Goal: Check status: Check status

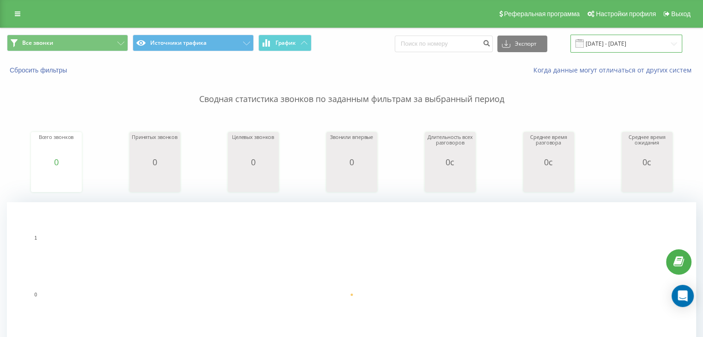
click at [673, 40] on input "[DATE] - [DATE]" at bounding box center [626, 44] width 112 height 18
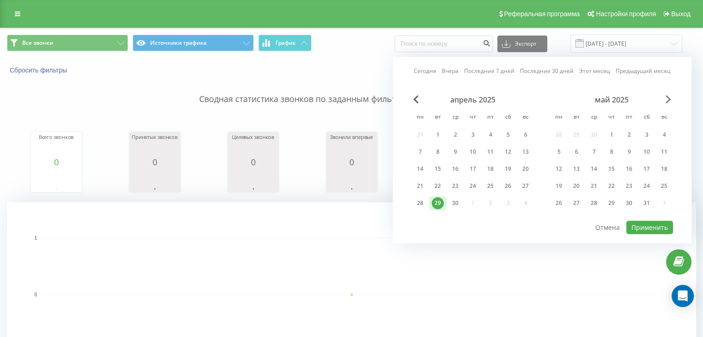
click at [667, 97] on div "Сегодня Вчера Последние 7 дней Последние 30 дней Этот месяц Предыдущий месяц ап…" at bounding box center [542, 150] width 298 height 187
click at [667, 98] on span "Next Month" at bounding box center [668, 99] width 6 height 8
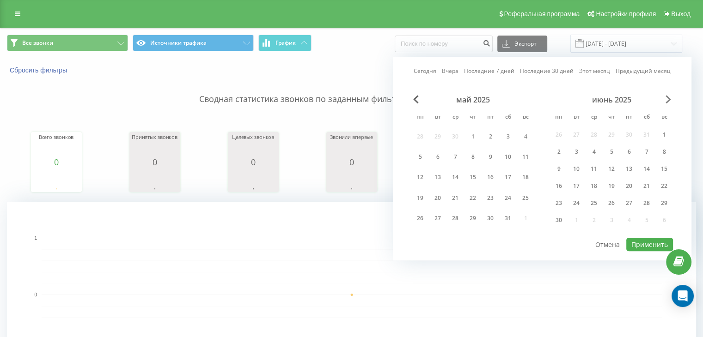
click at [667, 98] on span "Next Month" at bounding box center [668, 99] width 6 height 8
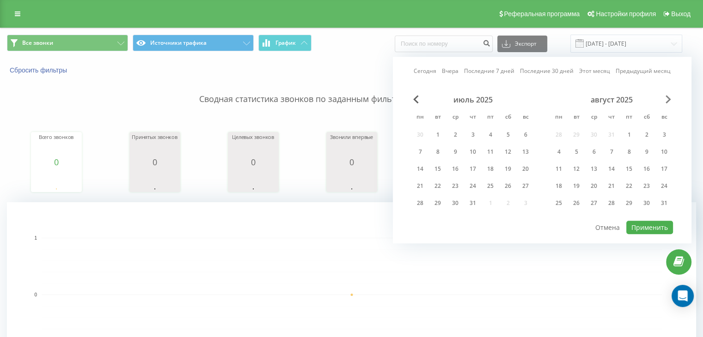
click at [667, 98] on span "Next Month" at bounding box center [668, 99] width 6 height 8
click at [455, 183] on div "20" at bounding box center [455, 186] width 12 height 12
click at [647, 228] on button "Применить" at bounding box center [649, 227] width 47 height 13
type input "[DATE] - [DATE]"
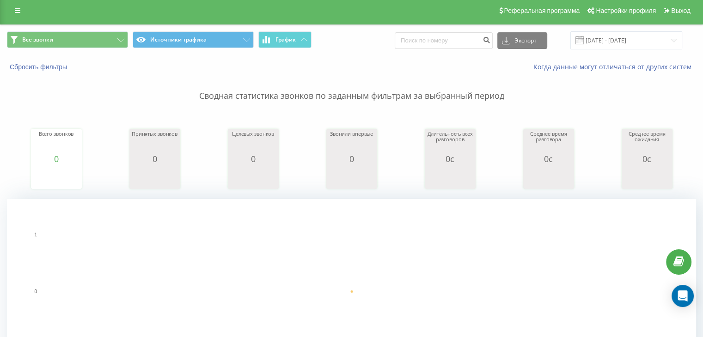
scroll to position [277, 0]
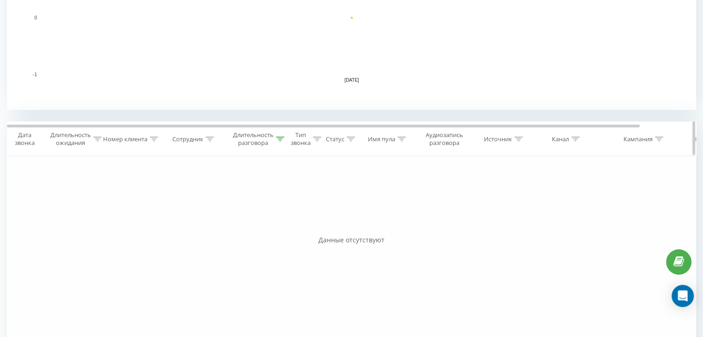
click at [286, 138] on span "Тип звонка" at bounding box center [303, 139] width 35 height 16
click at [279, 138] on icon at bounding box center [280, 139] width 8 height 5
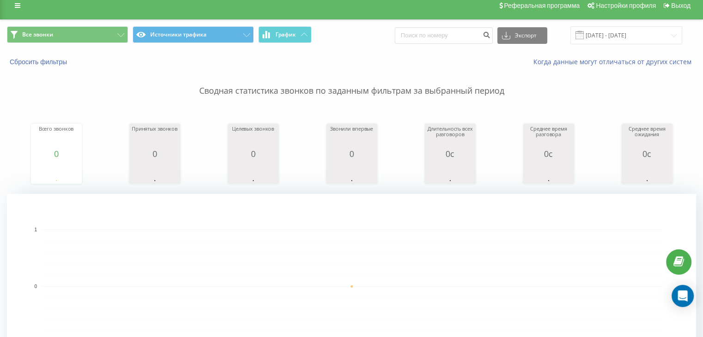
scroll to position [0, 0]
